Goal: Task Accomplishment & Management: Manage account settings

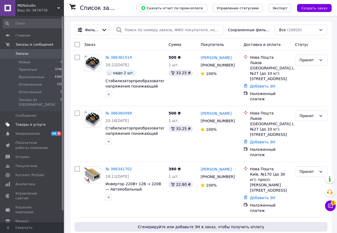
click at [23, 122] on span "Товары и услуги" at bounding box center [30, 124] width 30 height 5
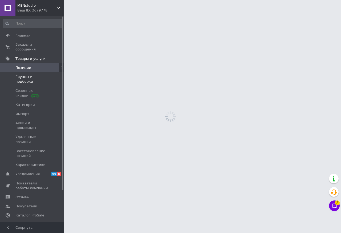
click at [31, 74] on span "Группы и подборки" at bounding box center [32, 79] width 34 height 10
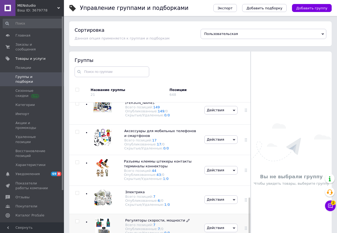
scroll to position [371, 0]
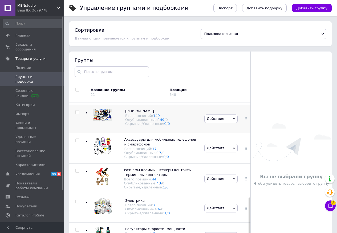
click at [137, 108] on div "[PERSON_NAME]. Всего позиций: 149 Опубликованные: 149 / 0 Скрытые/Удаленные: 0 …" at bounding box center [144, 119] width 118 height 28
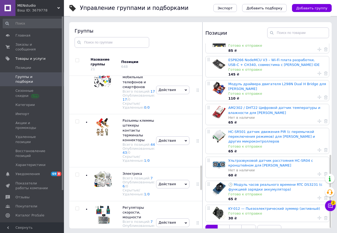
scroll to position [30, 0]
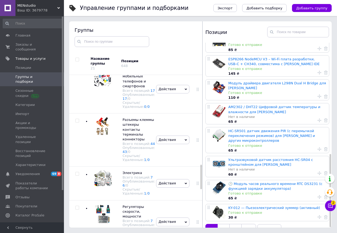
click at [250, 227] on icon at bounding box center [250, 229] width 4 height 4
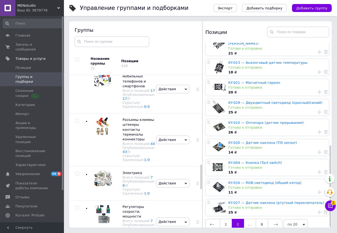
click at [329, 206] on icon at bounding box center [330, 205] width 5 height 5
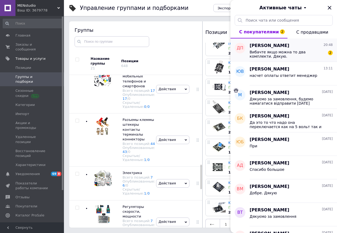
click at [268, 53] on span "Вибачте якщо можна то два комплекти. Дякую." at bounding box center [288, 54] width 76 height 9
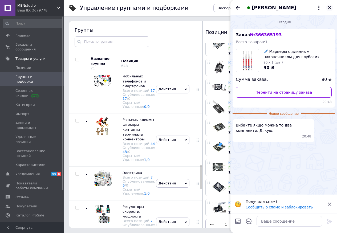
click at [329, 7] on icon "Закрыть" at bounding box center [329, 7] width 3 height 3
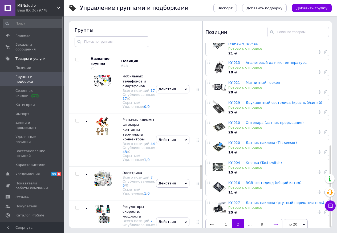
click at [276, 222] on icon at bounding box center [276, 224] width 4 height 4
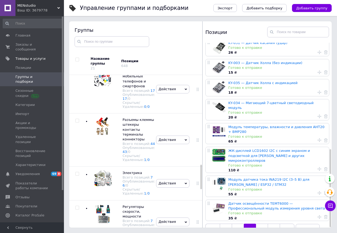
click at [287, 228] on icon at bounding box center [288, 229] width 4 height 2
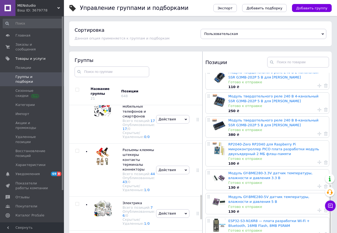
scroll to position [0, 0]
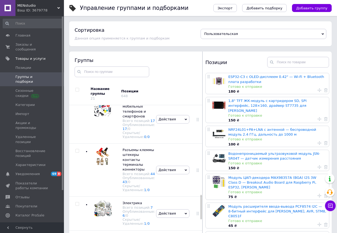
click at [252, 152] on link "Водонепроницаемый ультразвуковой модуль JSN-SR04T — датчик измерения расстояния" at bounding box center [275, 156] width 92 height 9
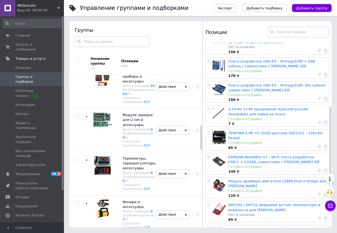
scroll to position [280, 0]
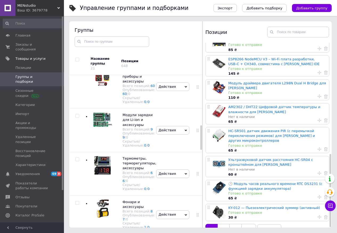
click at [250, 227] on icon at bounding box center [250, 229] width 4 height 4
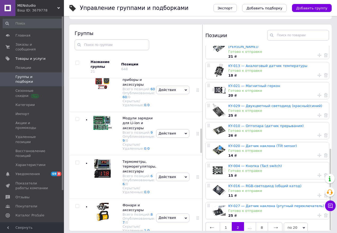
scroll to position [30, 0]
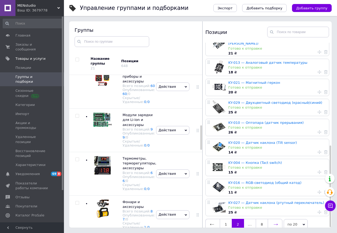
click at [278, 222] on icon at bounding box center [276, 224] width 4 height 4
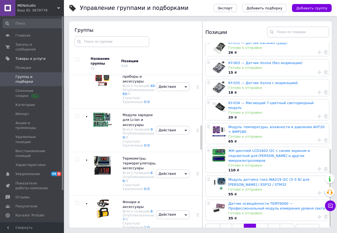
click at [289, 227] on icon at bounding box center [288, 229] width 4 height 4
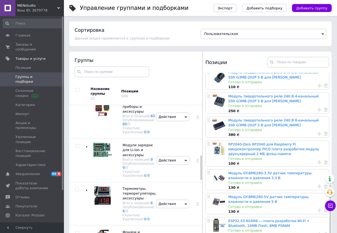
scroll to position [15, 0]
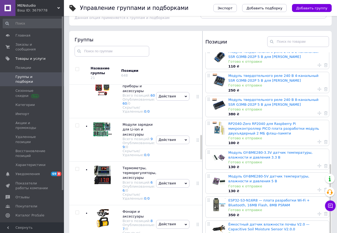
scroll to position [22, 0]
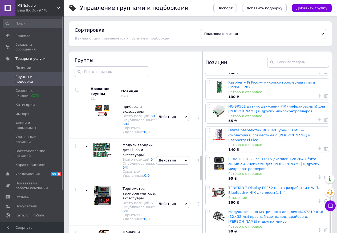
scroll to position [30, 0]
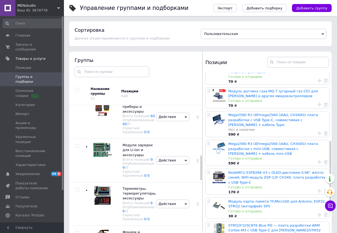
scroll to position [187, 0]
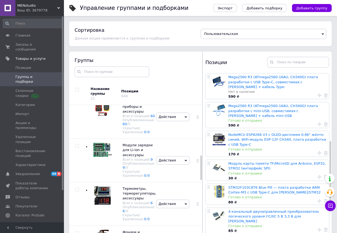
click at [260, 185] on link "STM32F103C8T6 Blue Pill — плата разработки ARM Cortex-M3 с USB Type-C для [PERS…" at bounding box center [275, 189] width 93 height 9
